Goal: Information Seeking & Learning: Learn about a topic

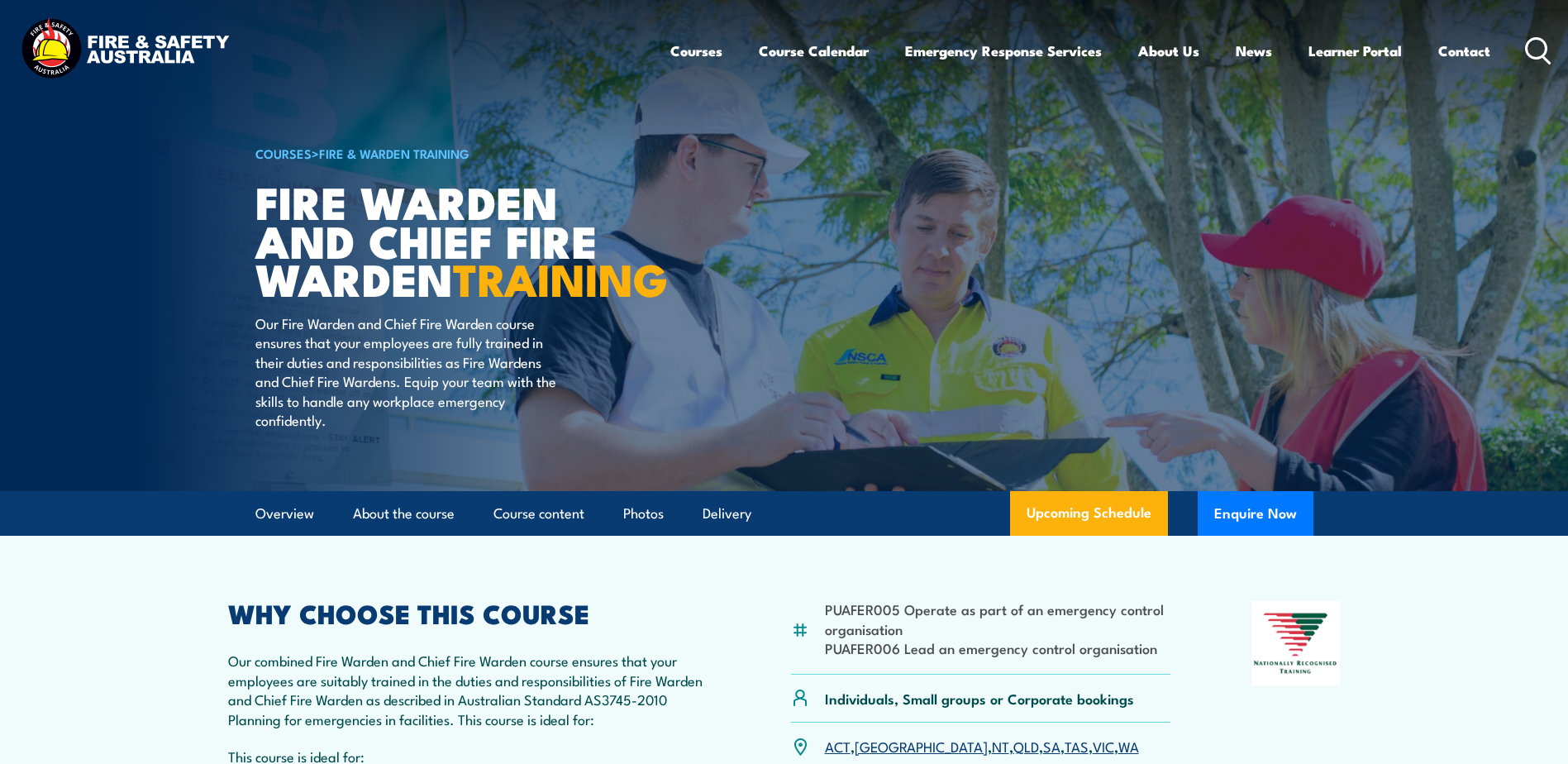
click at [669, 351] on article "COURSES > Fire & Warden Training Fire Warden and Chief Fire Warden TRAINING Our…" at bounding box center [784, 245] width 1058 height 491
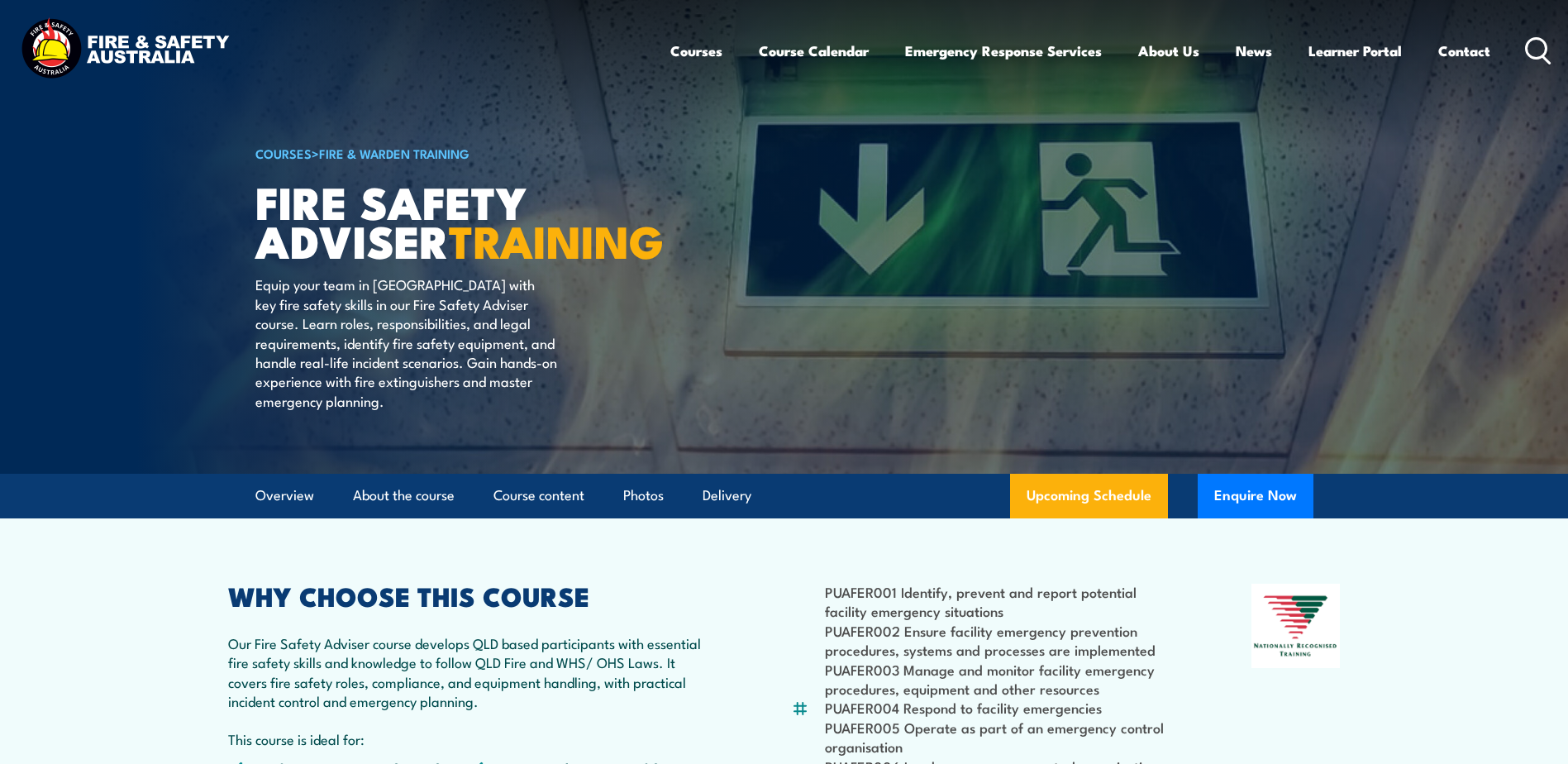
click at [106, 48] on img at bounding box center [125, 49] width 217 height 71
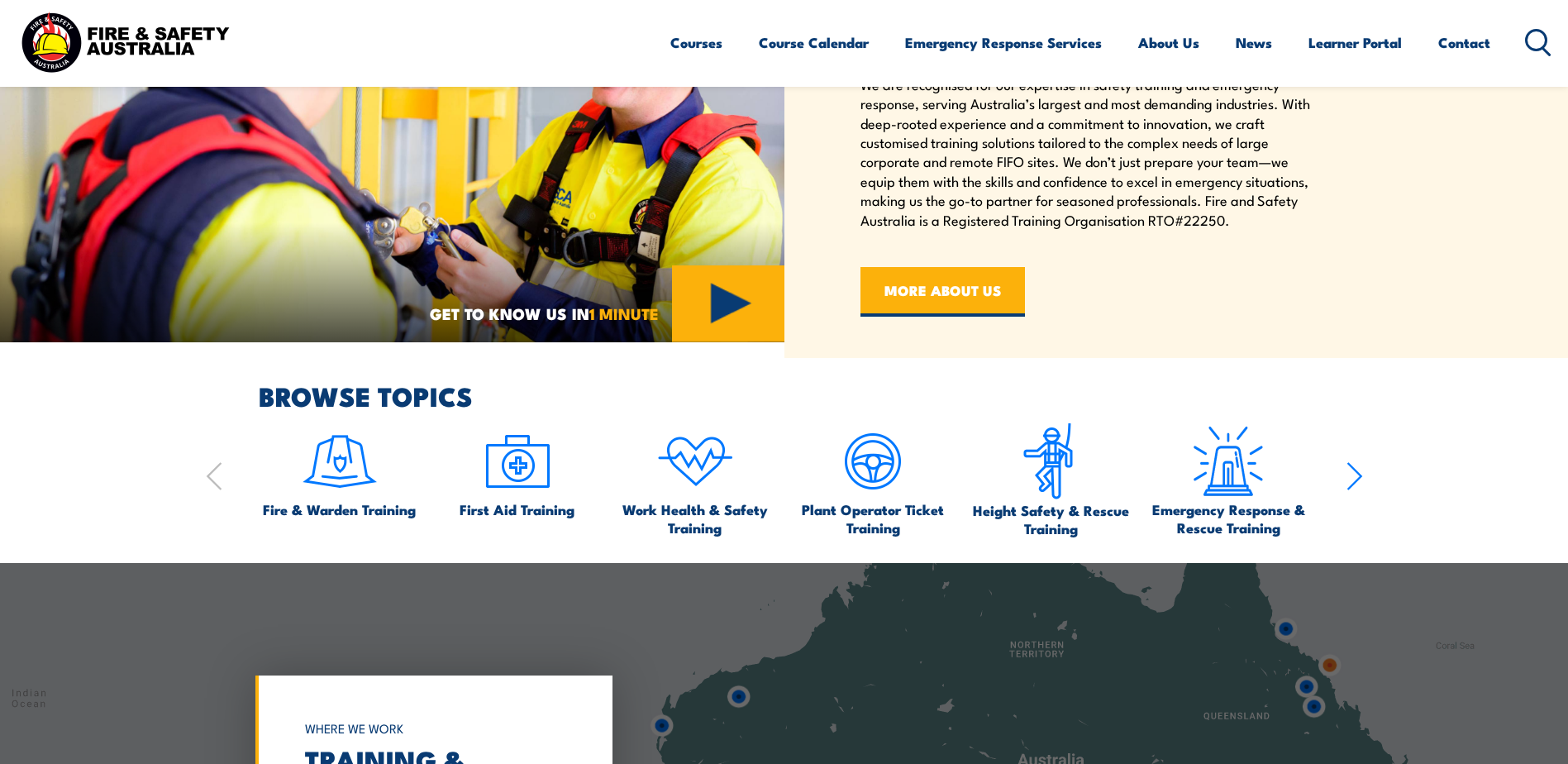
scroll to position [827, 0]
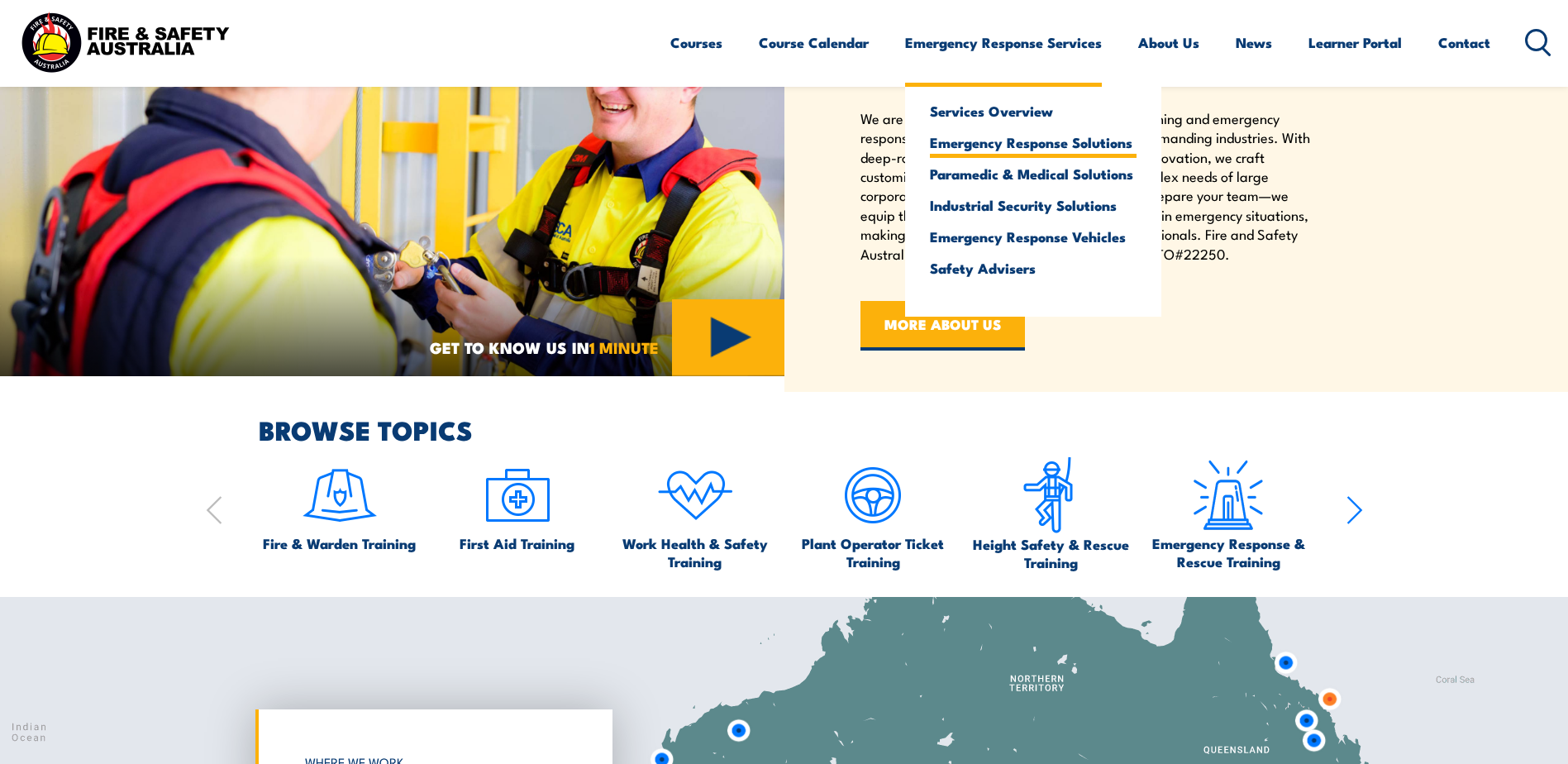
click at [1019, 137] on link "Emergency Response Solutions" at bounding box center [1034, 141] width 207 height 15
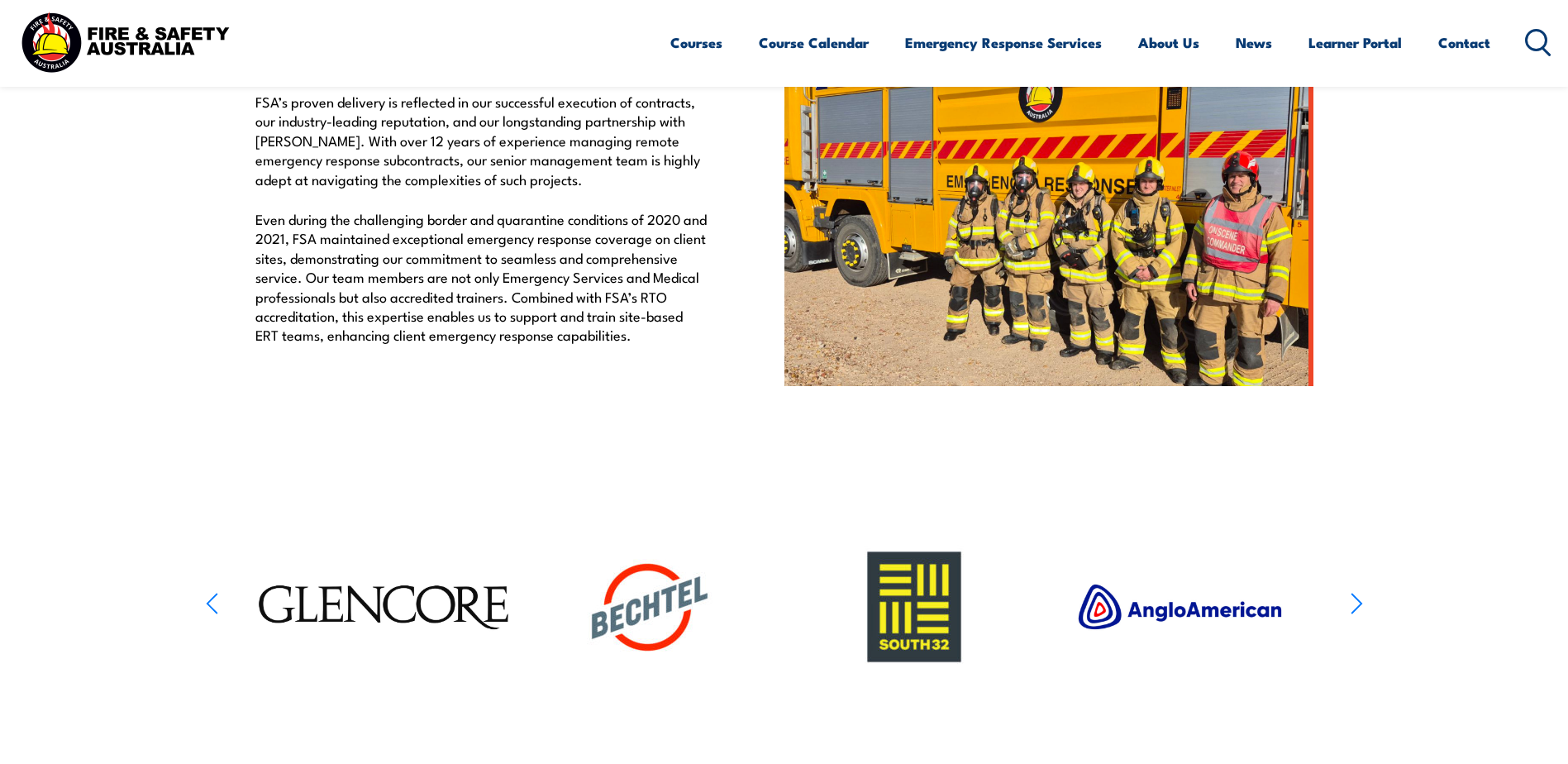
scroll to position [579, 0]
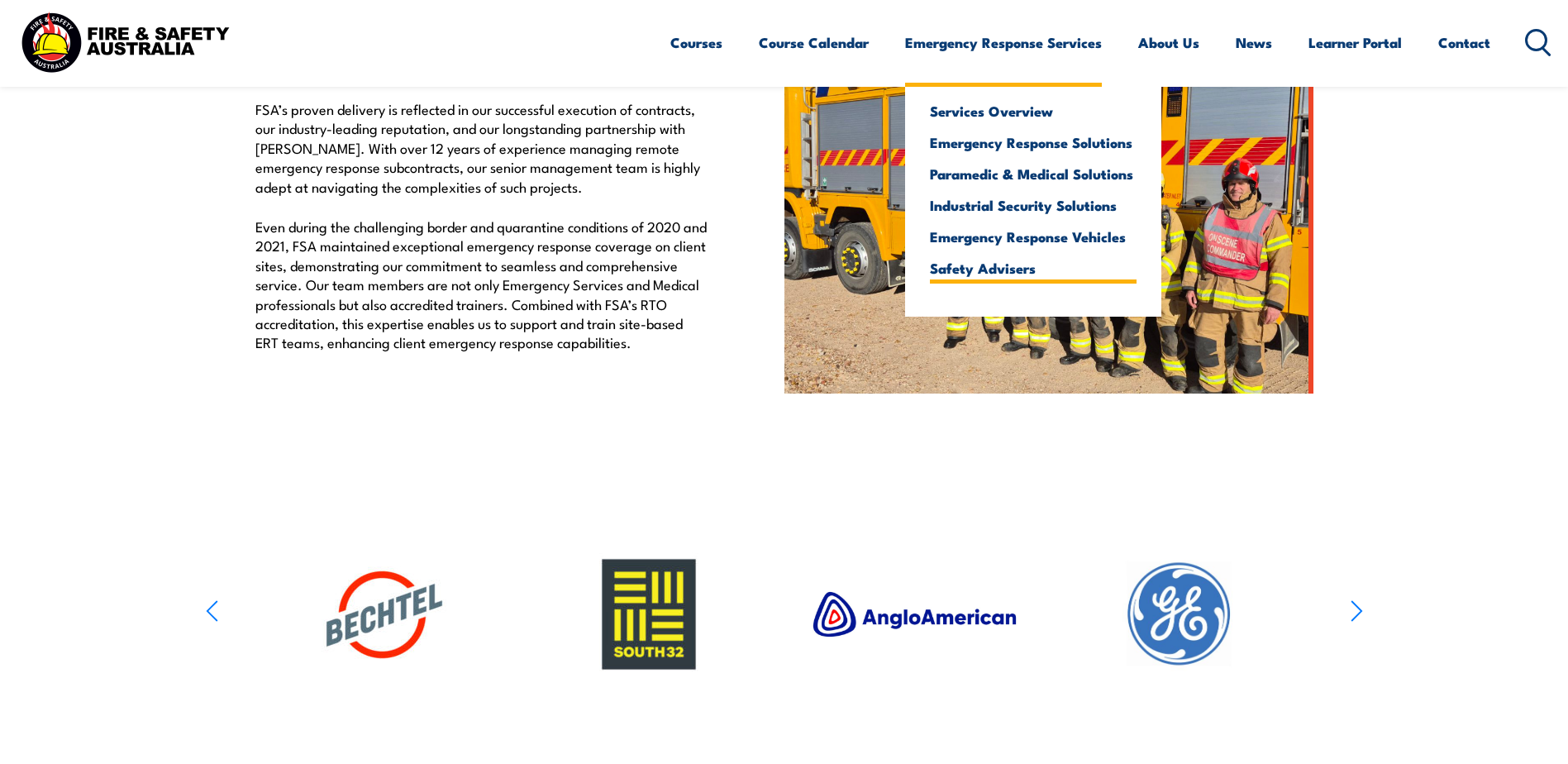
click at [988, 275] on link "Safety Advisers" at bounding box center [1034, 267] width 207 height 15
